Goal: Browse casually

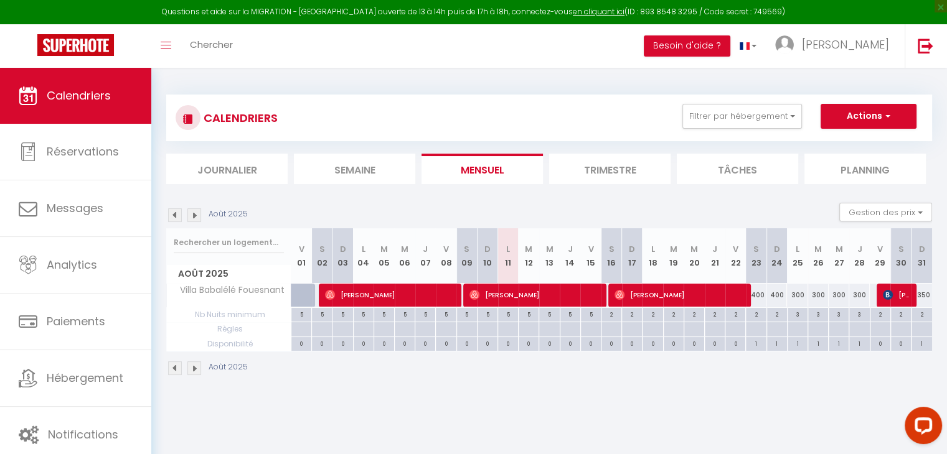
click at [197, 217] on img at bounding box center [194, 215] width 14 height 14
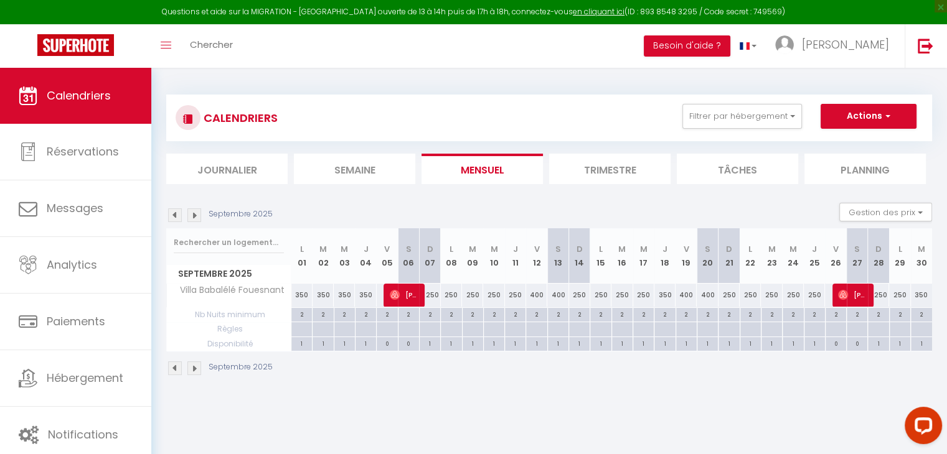
click at [197, 217] on img at bounding box center [194, 215] width 14 height 14
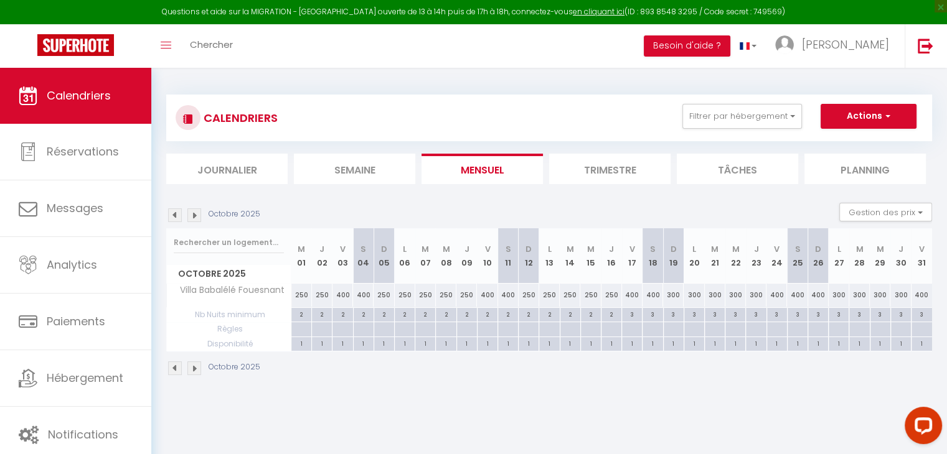
click at [174, 215] on img at bounding box center [175, 215] width 14 height 14
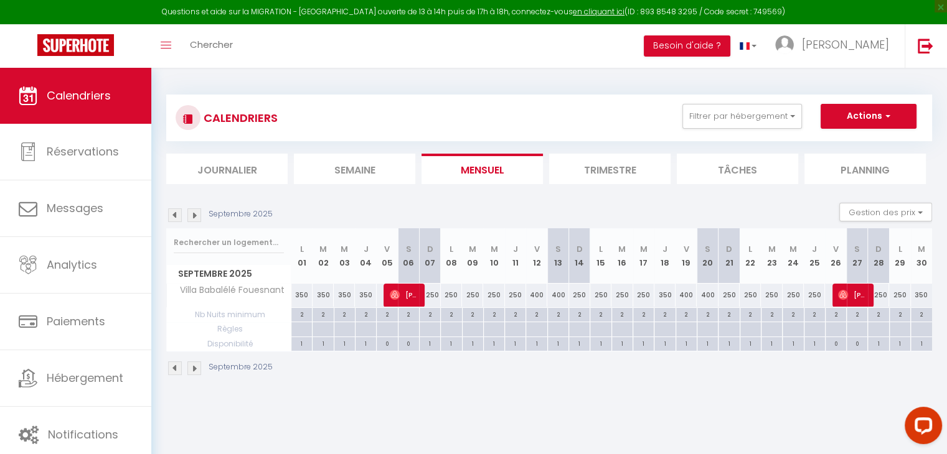
click at [174, 215] on img at bounding box center [175, 215] width 14 height 14
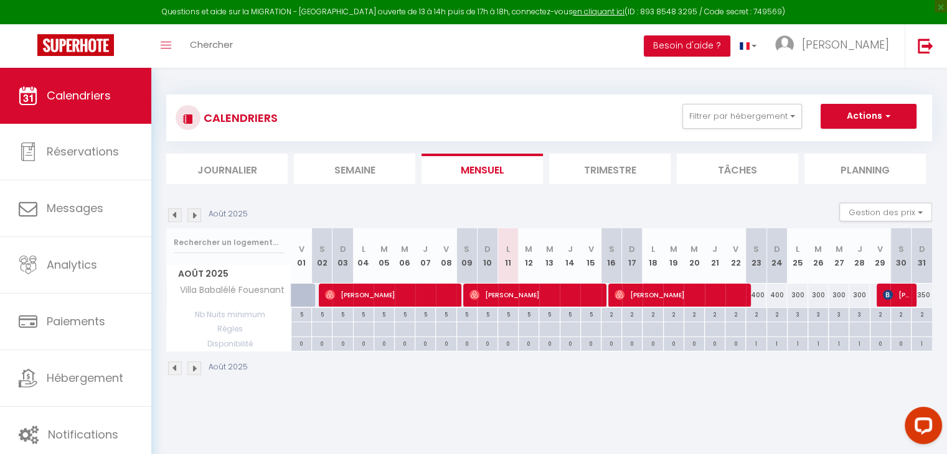
click at [174, 215] on img at bounding box center [175, 215] width 14 height 14
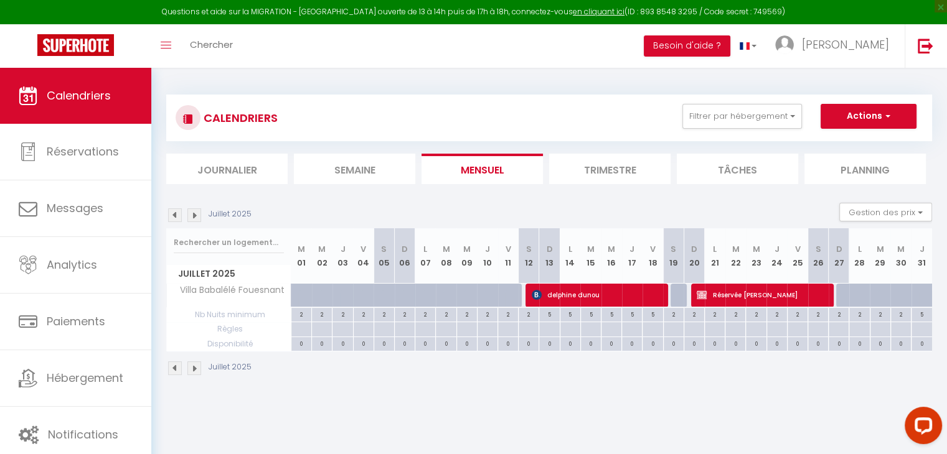
click at [174, 215] on img at bounding box center [175, 215] width 14 height 14
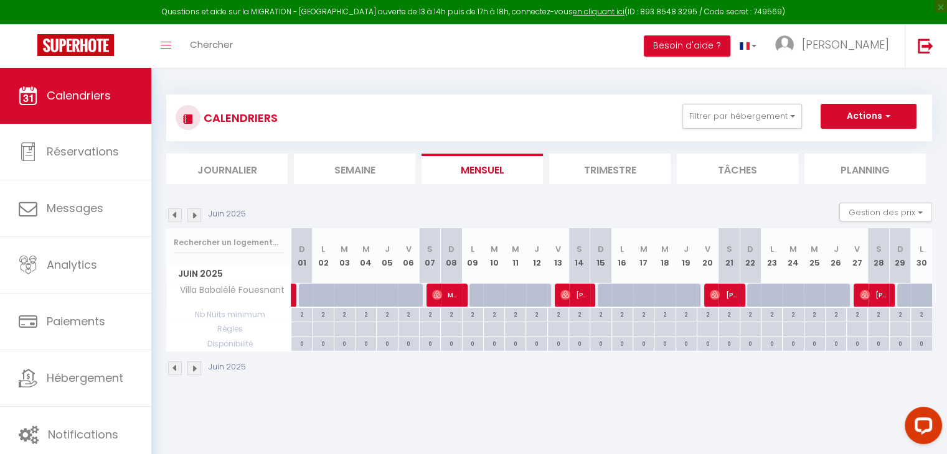
click at [174, 215] on img at bounding box center [175, 215] width 14 height 14
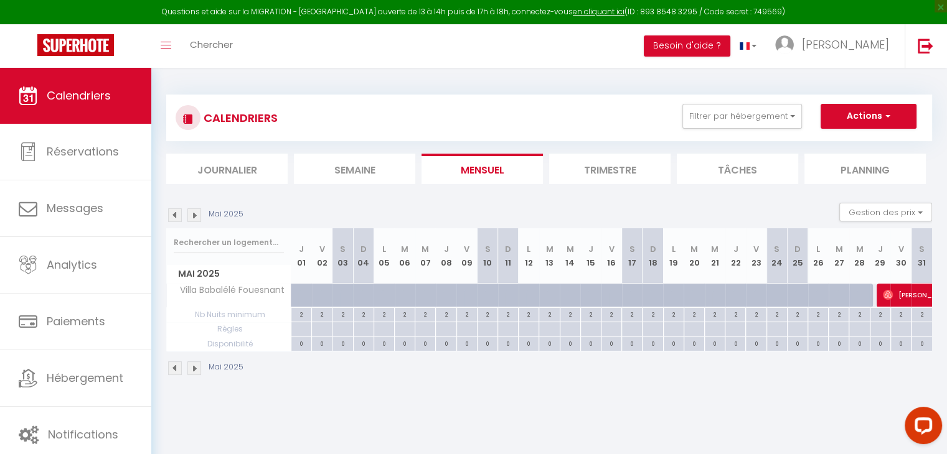
click at [174, 215] on img at bounding box center [175, 215] width 14 height 14
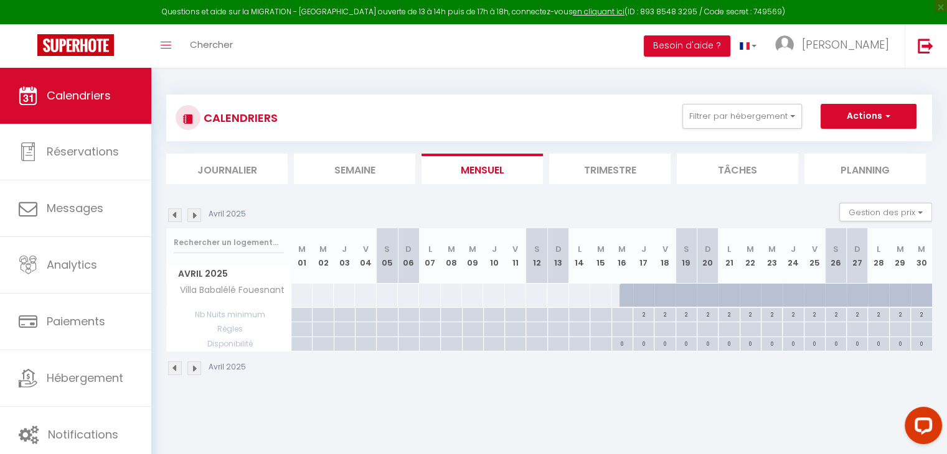
click at [199, 217] on img at bounding box center [194, 215] width 14 height 14
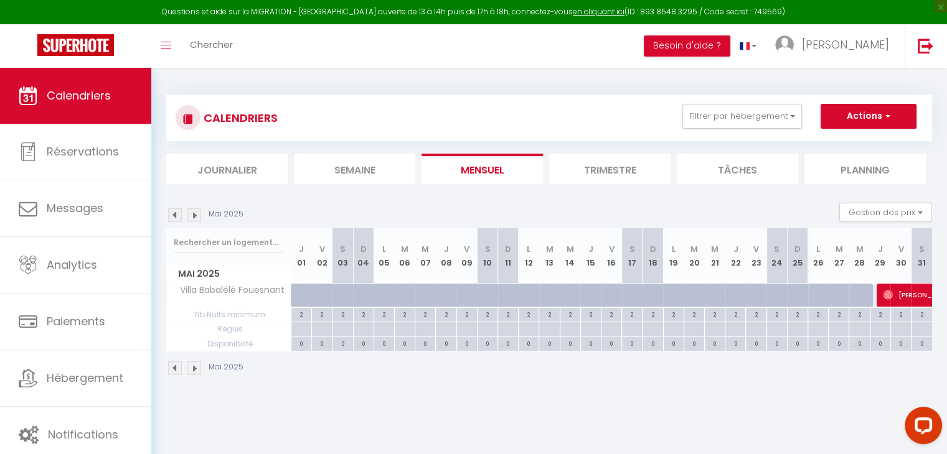
click at [199, 217] on img at bounding box center [194, 215] width 14 height 14
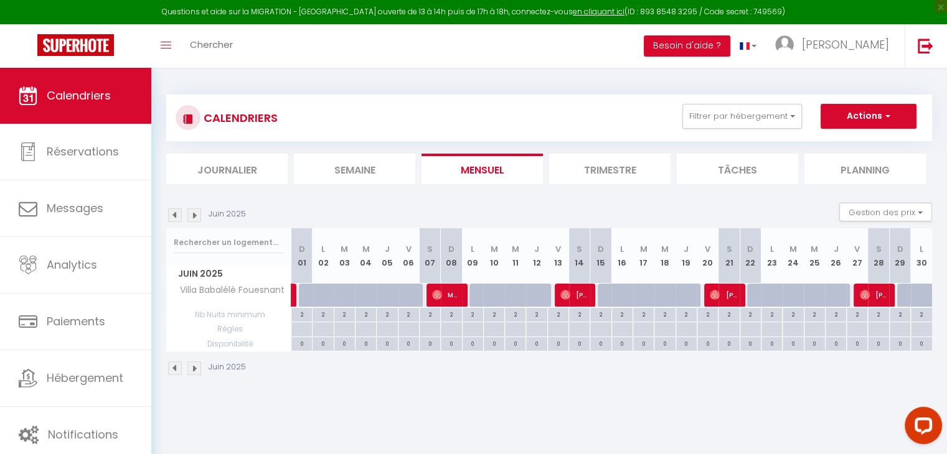
click at [199, 217] on img at bounding box center [194, 215] width 14 height 14
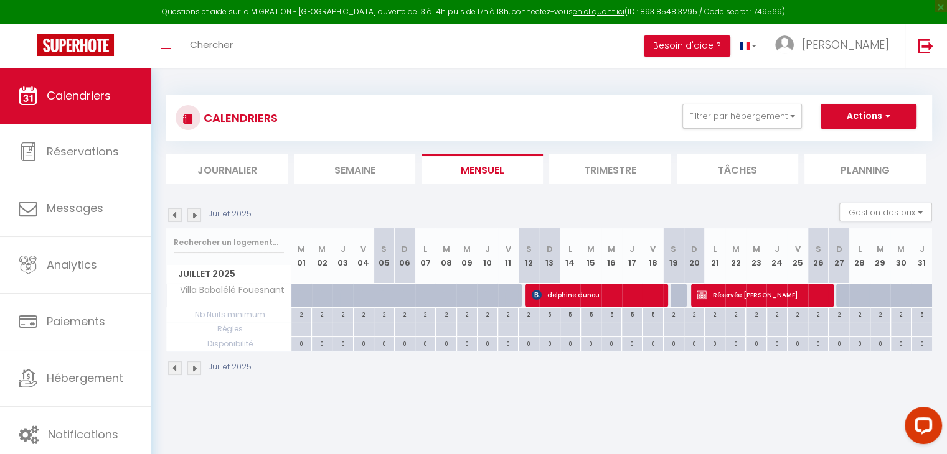
click at [199, 217] on img at bounding box center [194, 215] width 14 height 14
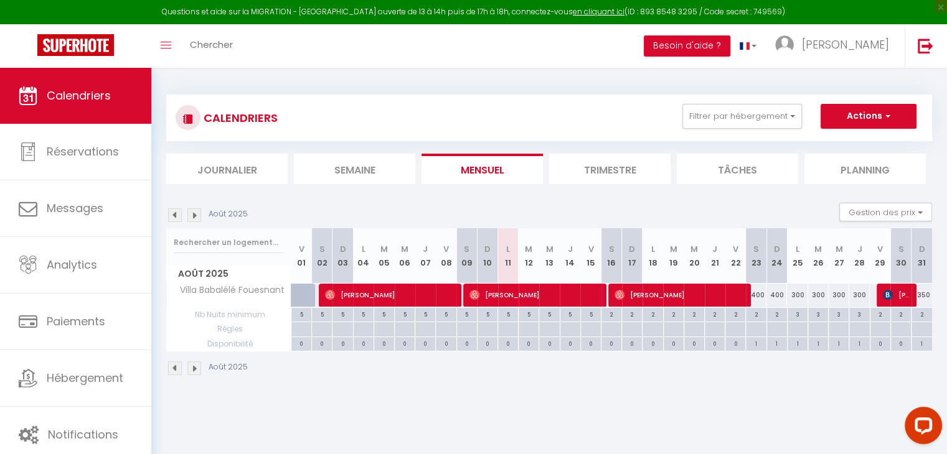
click at [199, 217] on img at bounding box center [194, 215] width 14 height 14
